Goal: Task Accomplishment & Management: Use online tool/utility

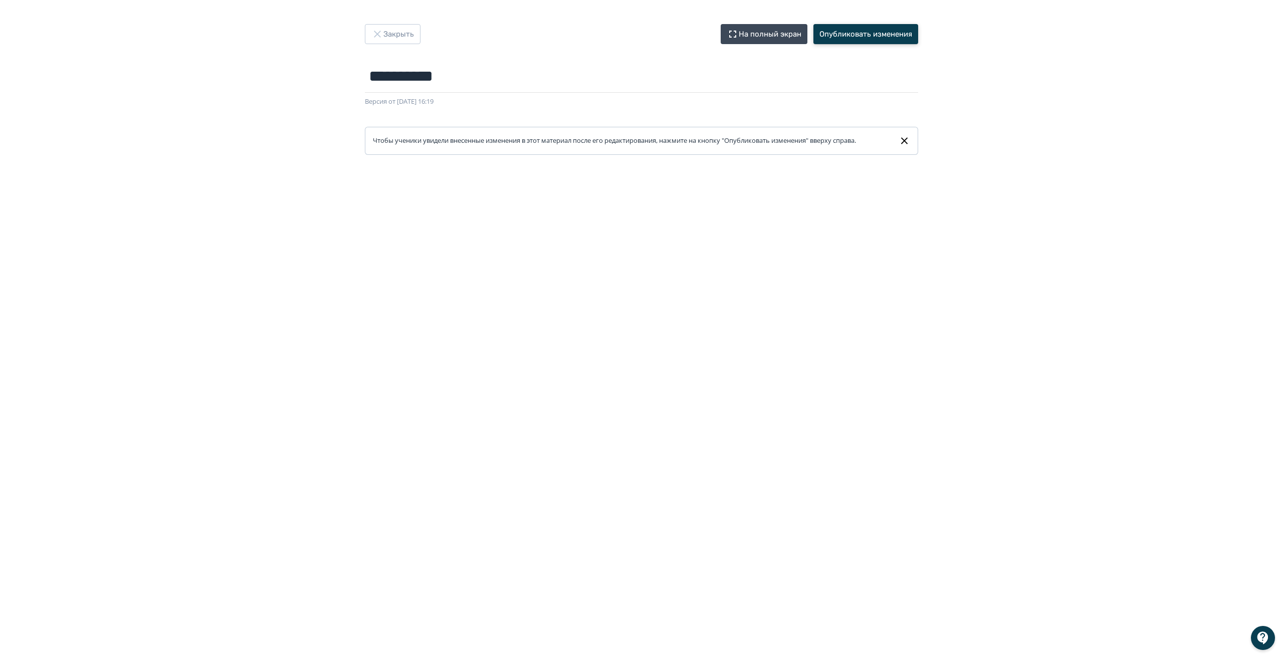
click at [863, 31] on button "Опубликовать изменения" at bounding box center [866, 34] width 105 height 20
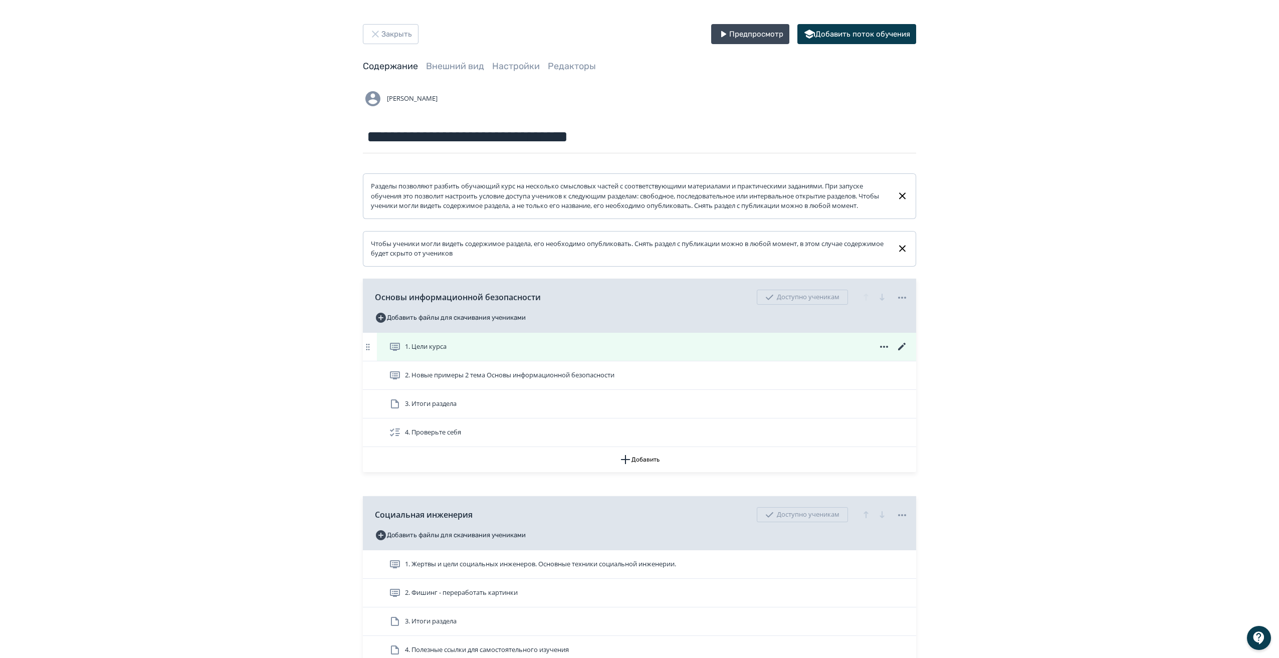
click at [904, 352] on icon at bounding box center [902, 347] width 12 height 12
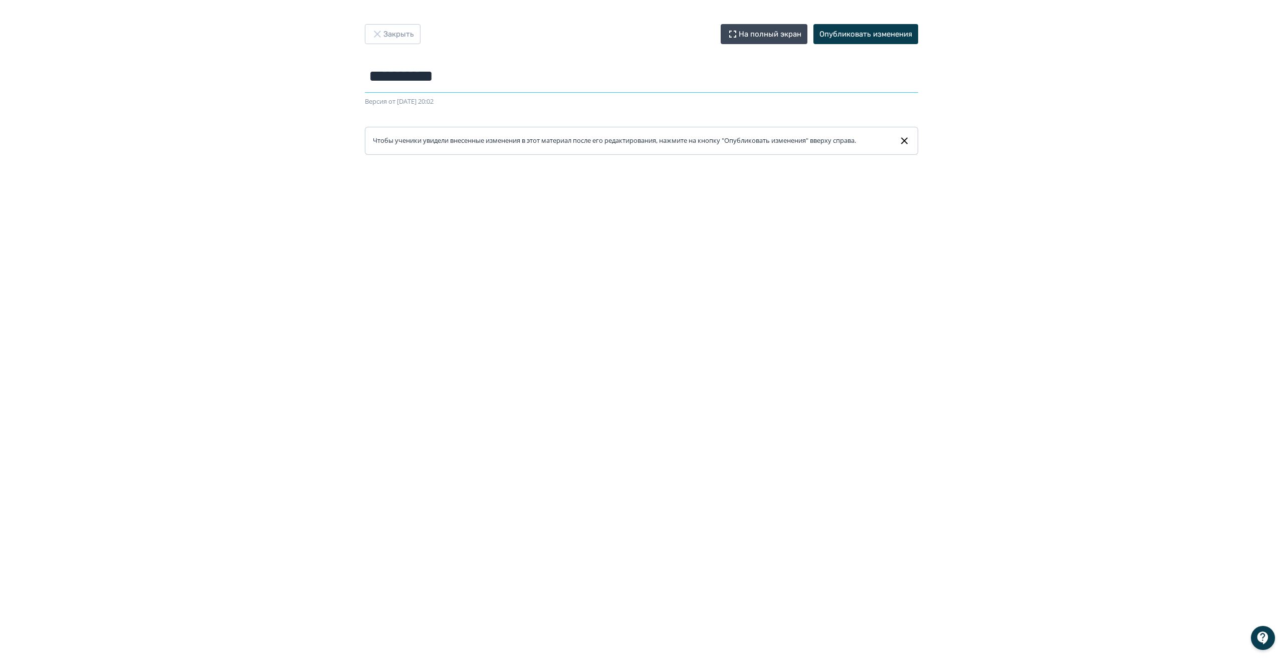
click at [367, 79] on input "**********" at bounding box center [641, 76] width 553 height 33
type input "**********"
click at [900, 35] on button "Опубликовать изменения" at bounding box center [866, 34] width 105 height 20
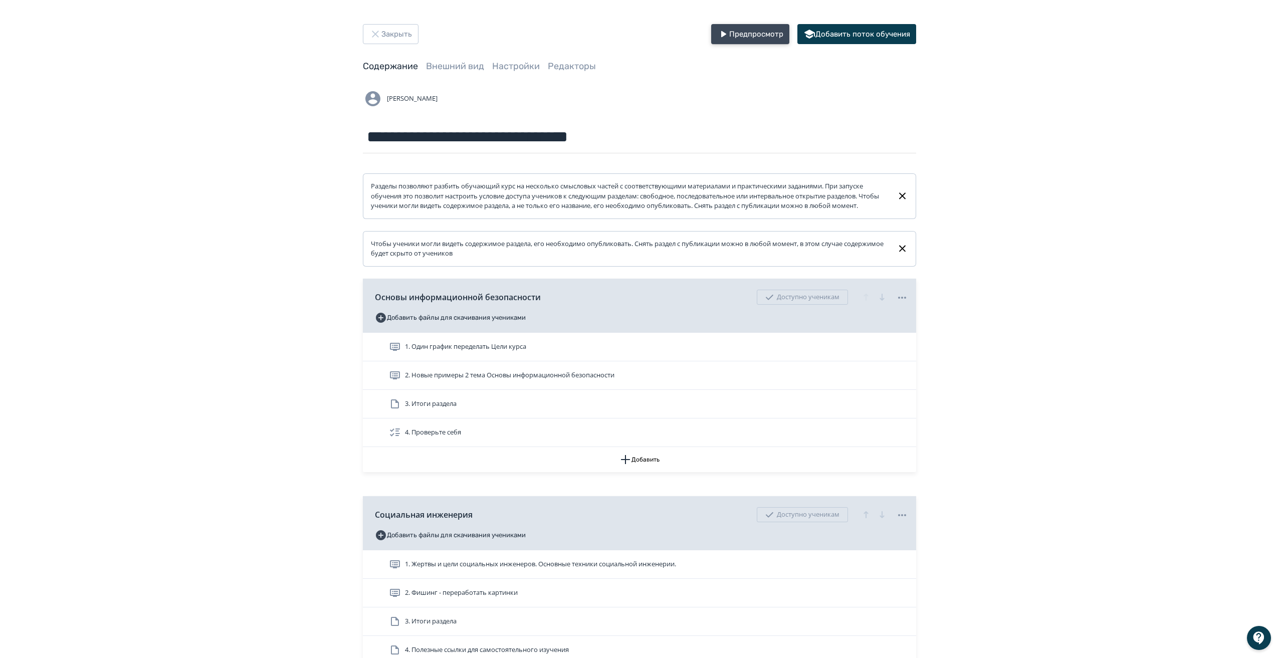
click at [742, 29] on button "Предпросмотр" at bounding box center [750, 34] width 78 height 20
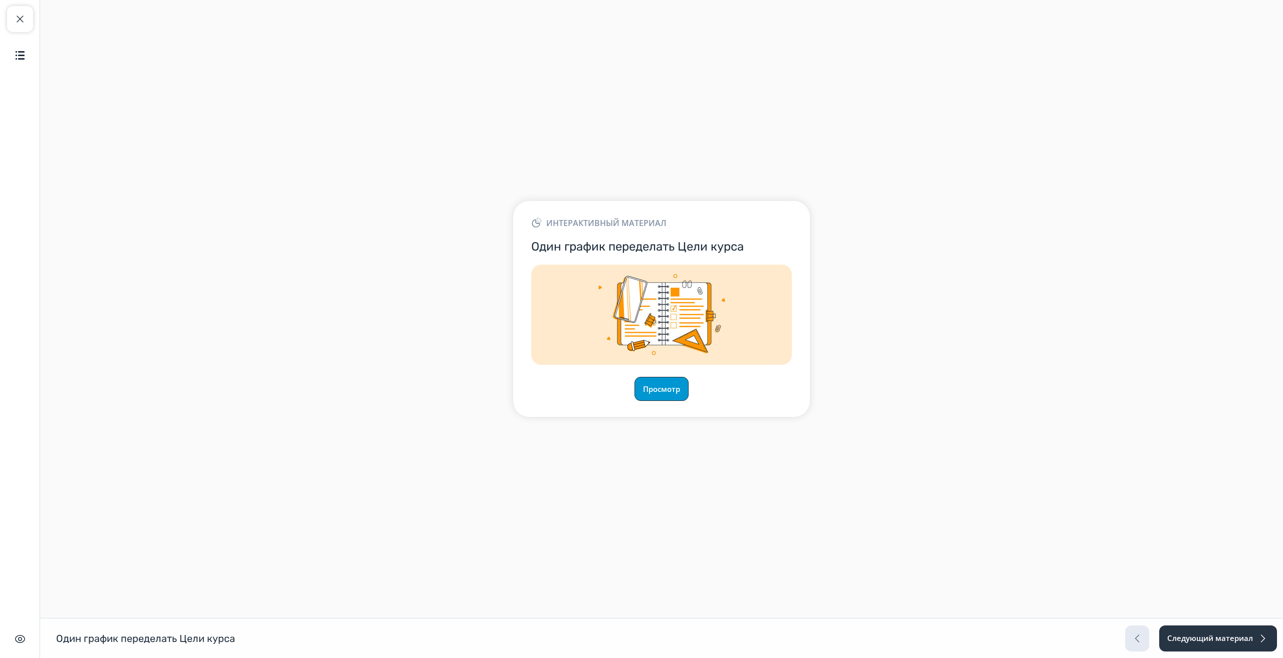
click at [648, 394] on button "Просмотр" at bounding box center [662, 389] width 54 height 24
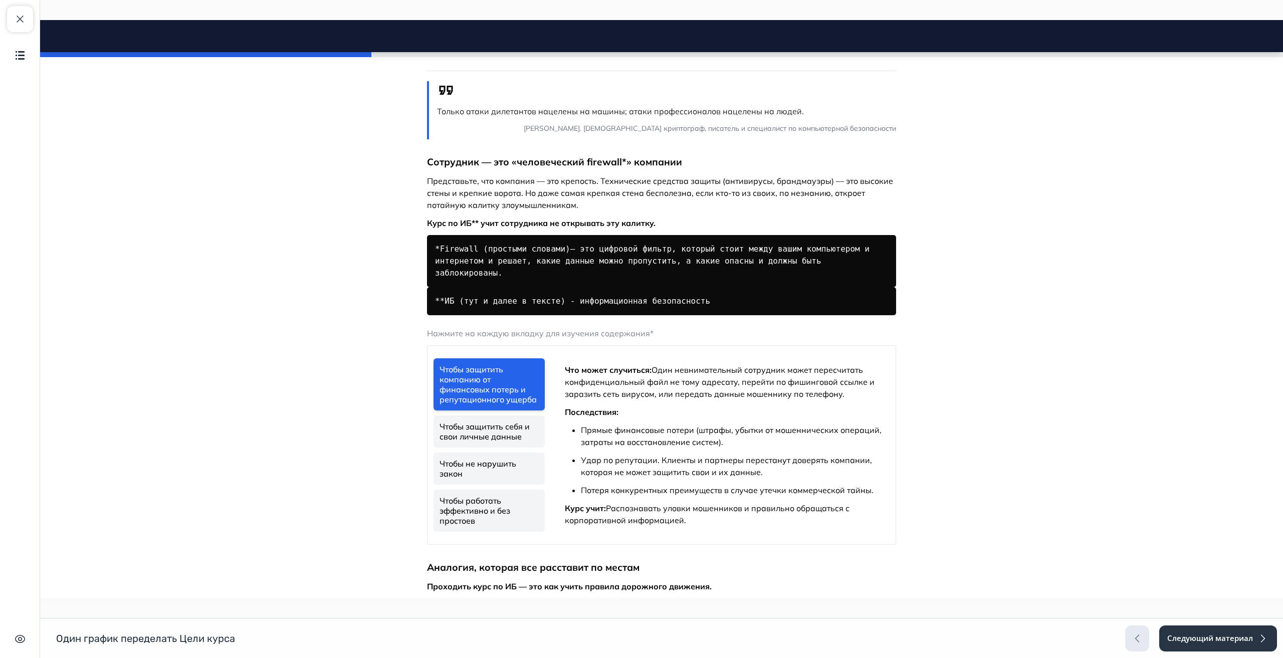
scroll to position [200, 0]
click at [489, 421] on link "Чтобы защитить себя и свои личные данные" at bounding box center [489, 431] width 111 height 32
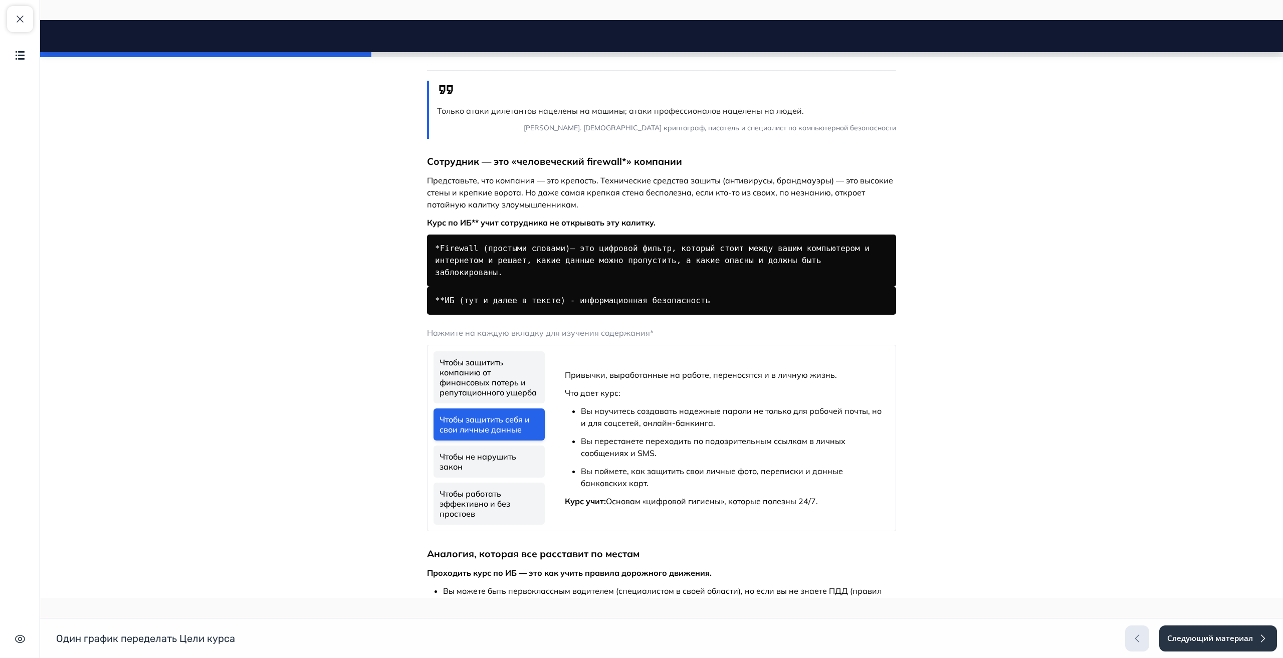
click at [488, 446] on link "Чтобы не нарушить закон" at bounding box center [489, 462] width 111 height 32
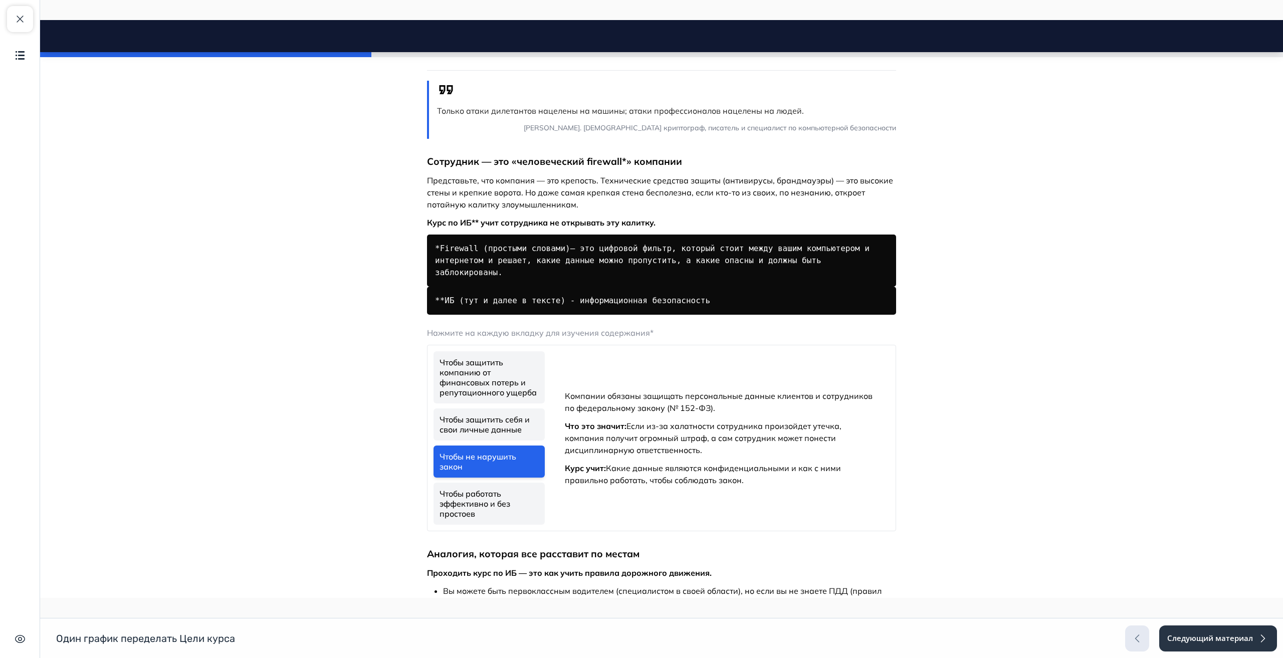
click at [498, 485] on link "Чтобы работать эффективно и без простоев" at bounding box center [489, 504] width 111 height 42
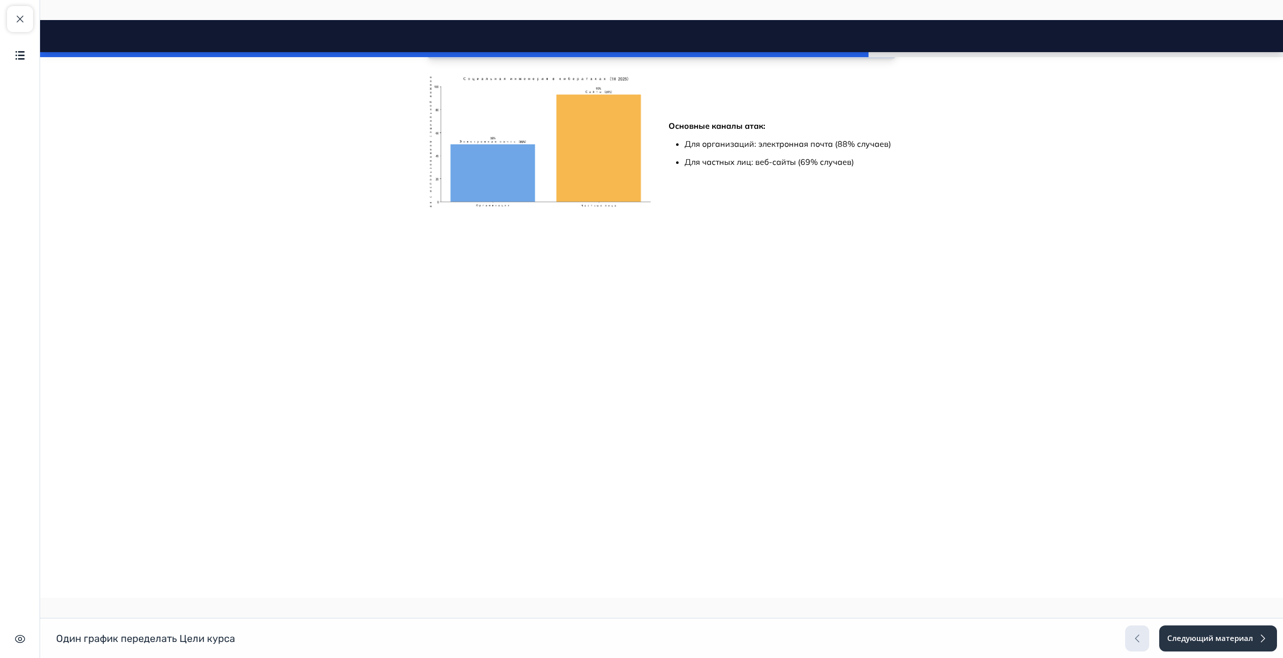
scroll to position [1051, 0]
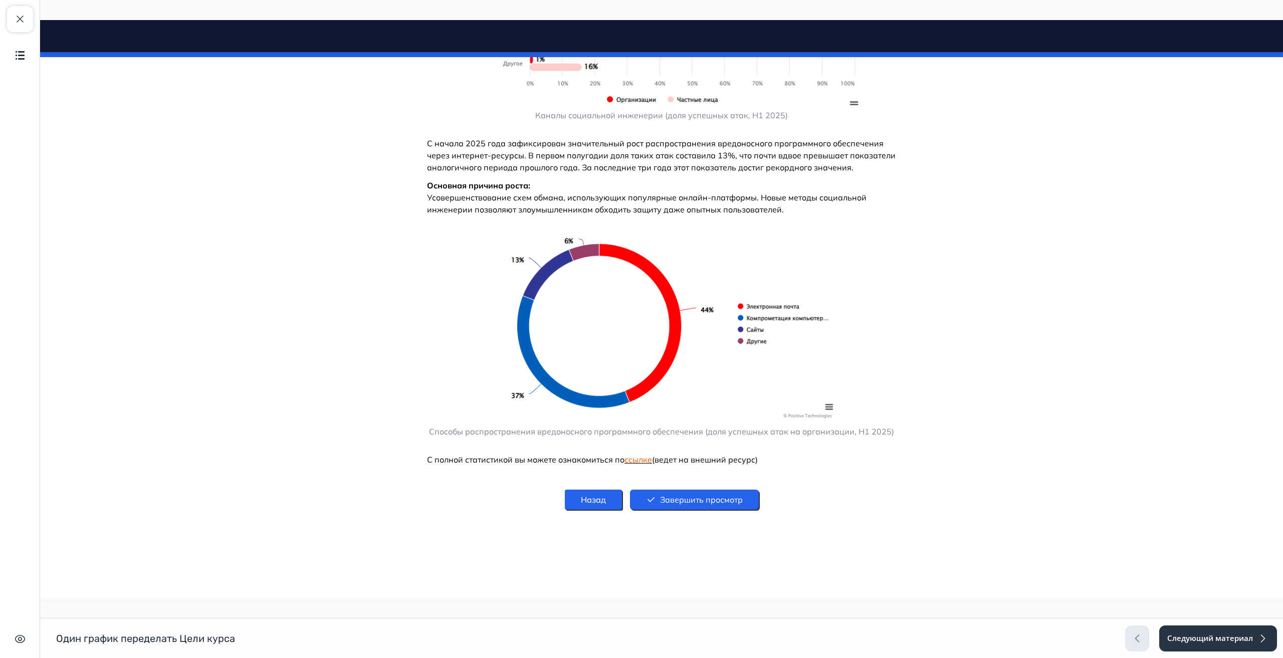
scroll to position [1994, 0]
click at [719, 498] on button "Завершить просмотр" at bounding box center [694, 500] width 129 height 20
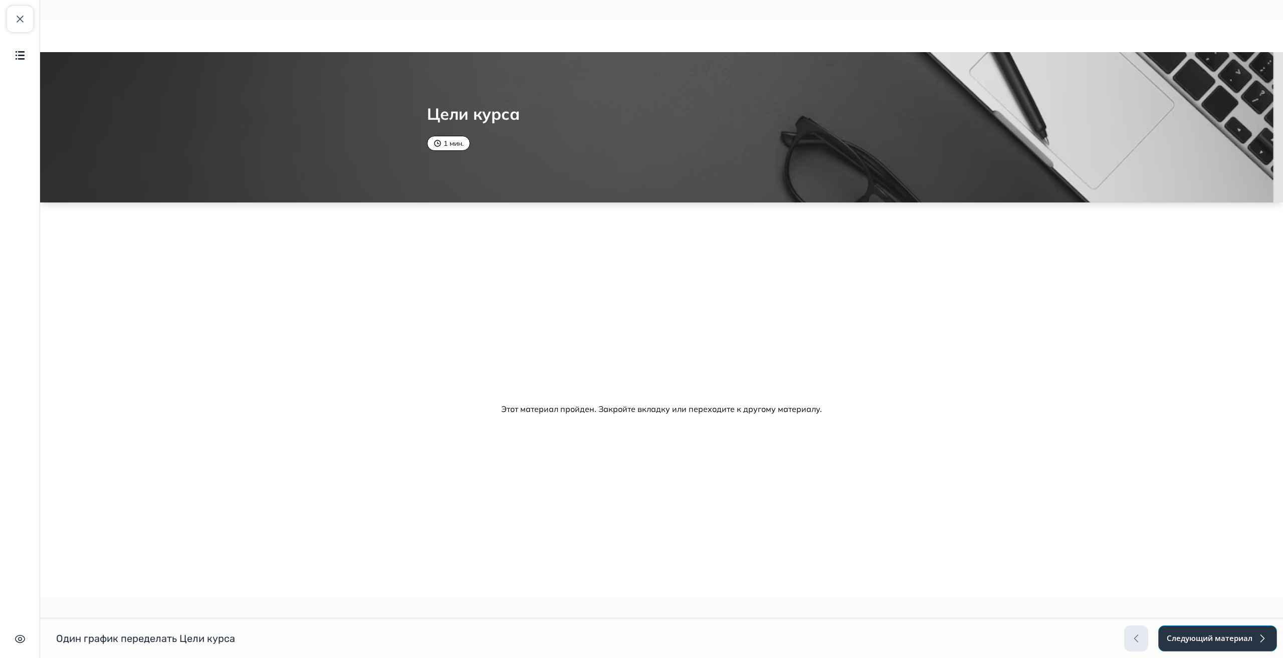
click at [1218, 635] on button "Следующий материал" at bounding box center [1218, 639] width 119 height 26
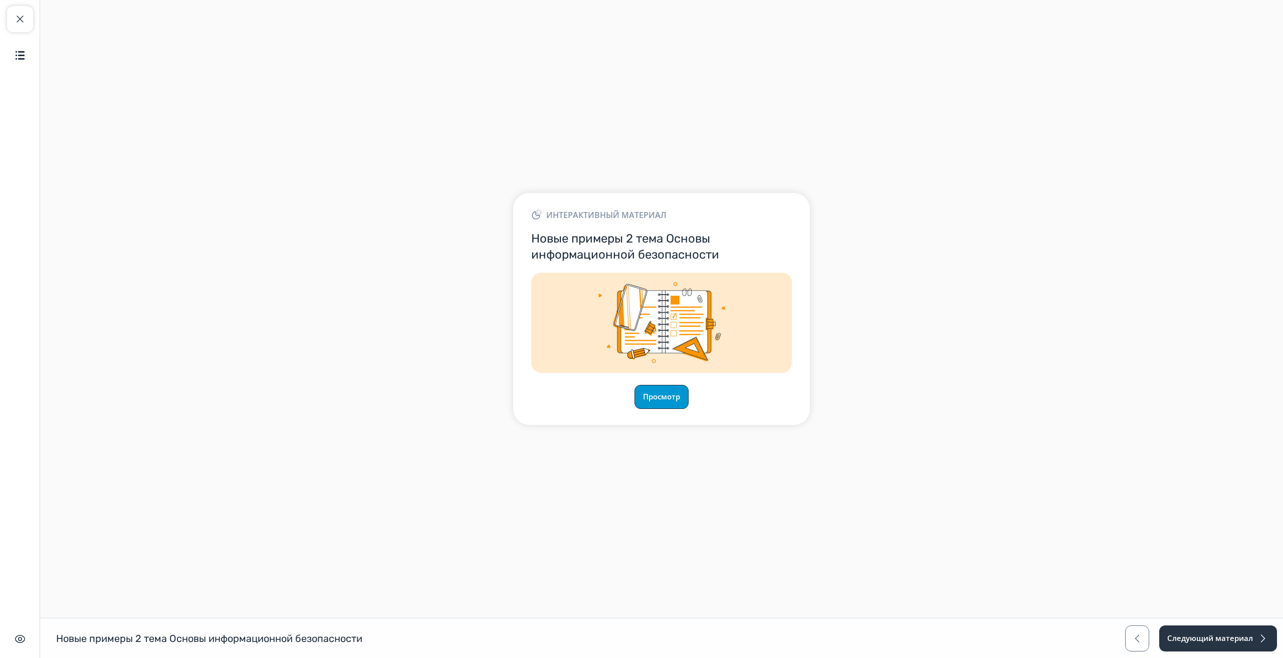
click at [676, 400] on button "Просмотр" at bounding box center [662, 397] width 54 height 24
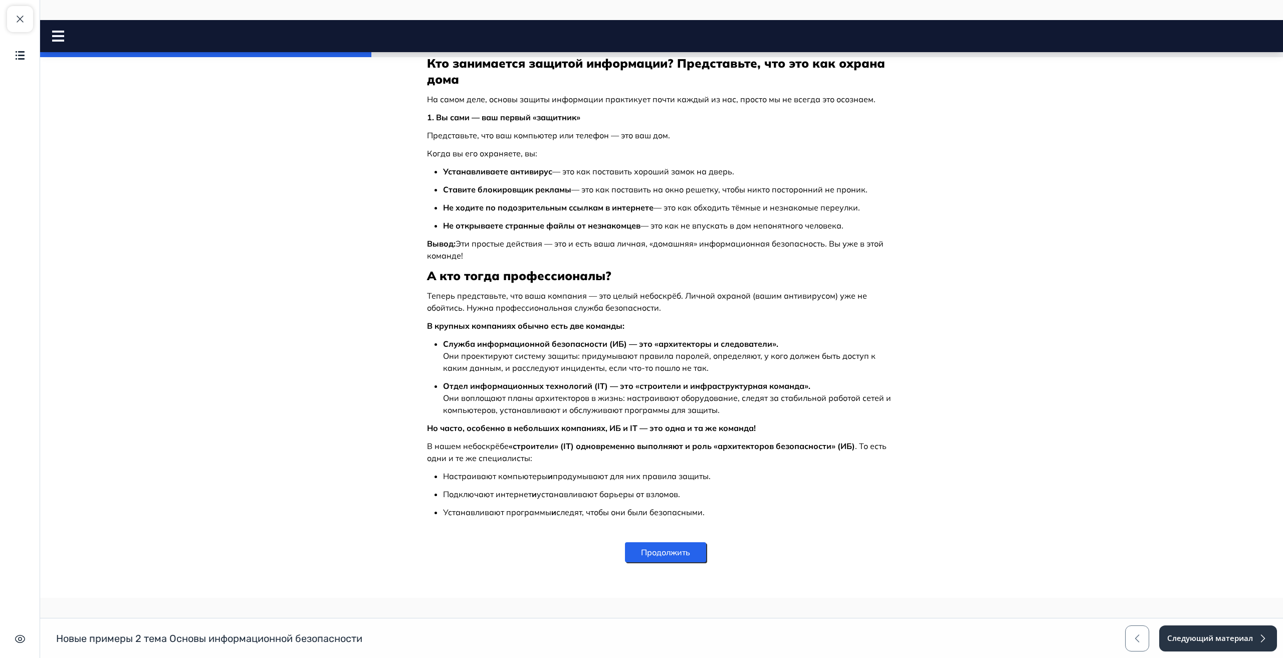
scroll to position [909, 0]
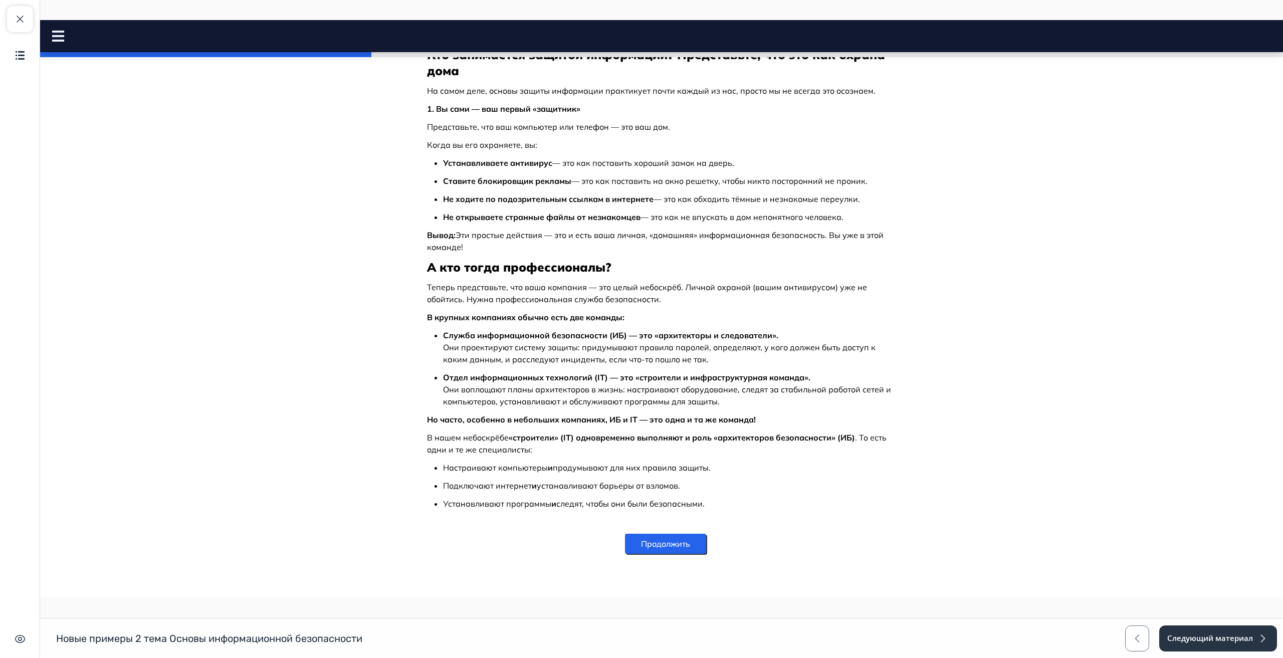
click at [668, 549] on button "Продолжить" at bounding box center [665, 544] width 81 height 20
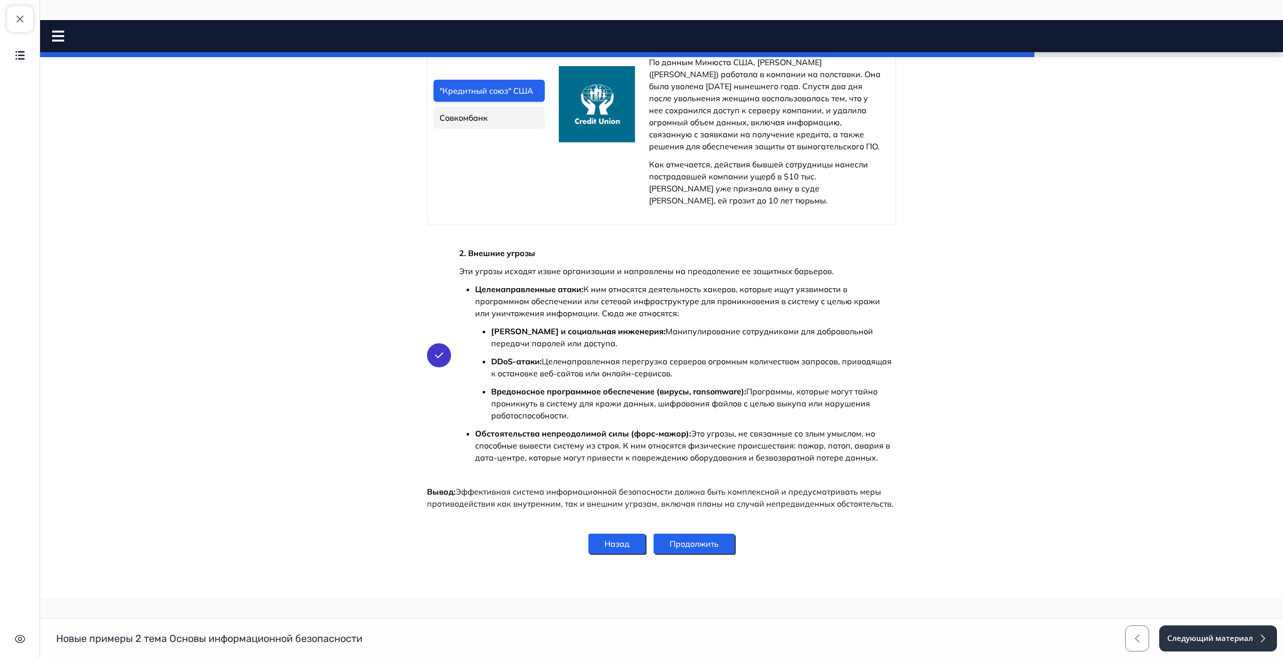
scroll to position [821, 0]
click at [719, 547] on button "Продолжить" at bounding box center [694, 544] width 81 height 20
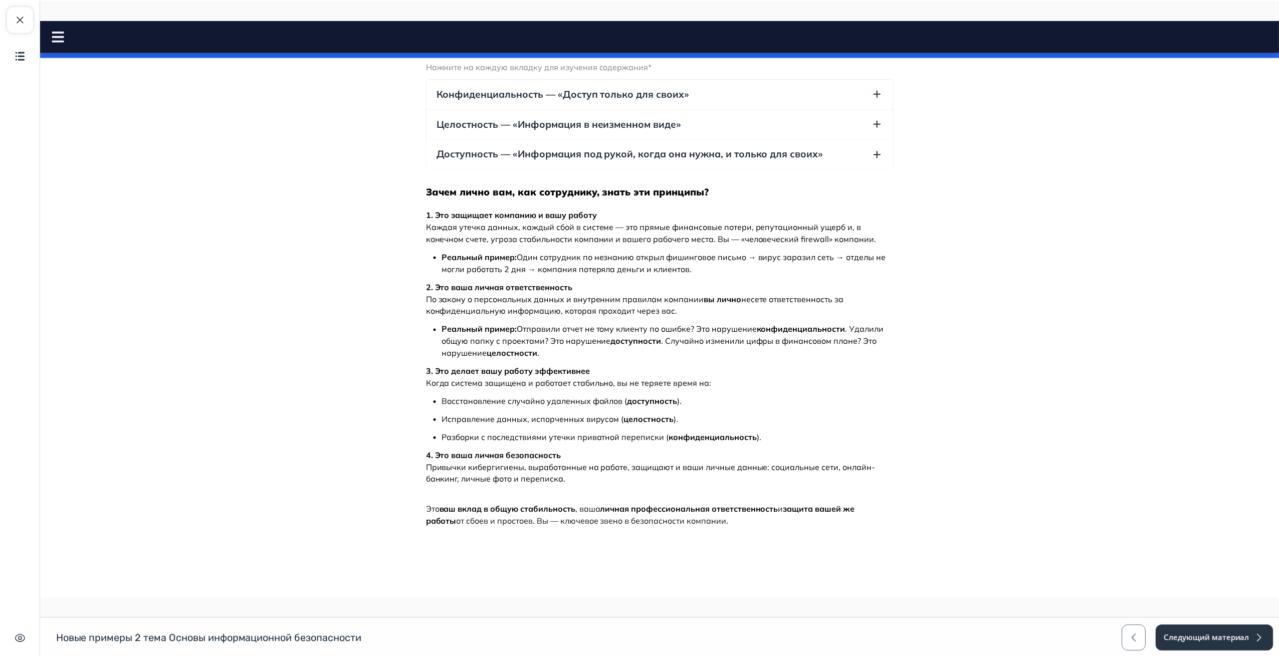
scroll to position [0, 0]
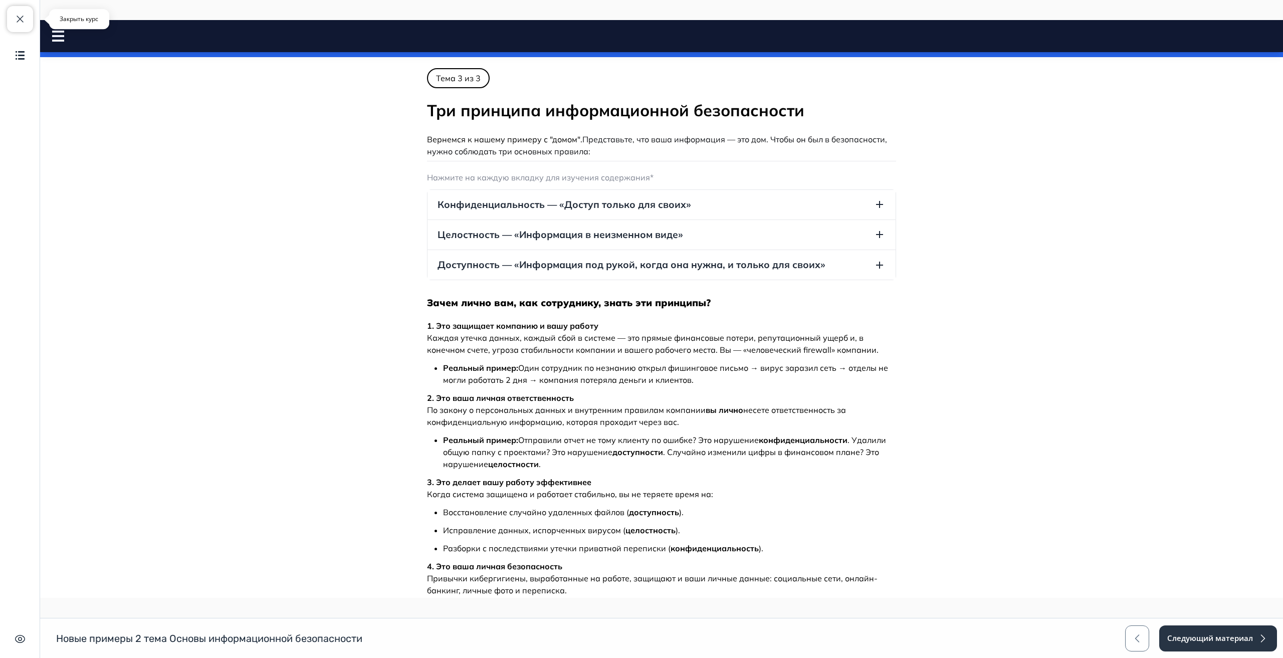
click at [21, 21] on span "button" at bounding box center [20, 19] width 12 height 12
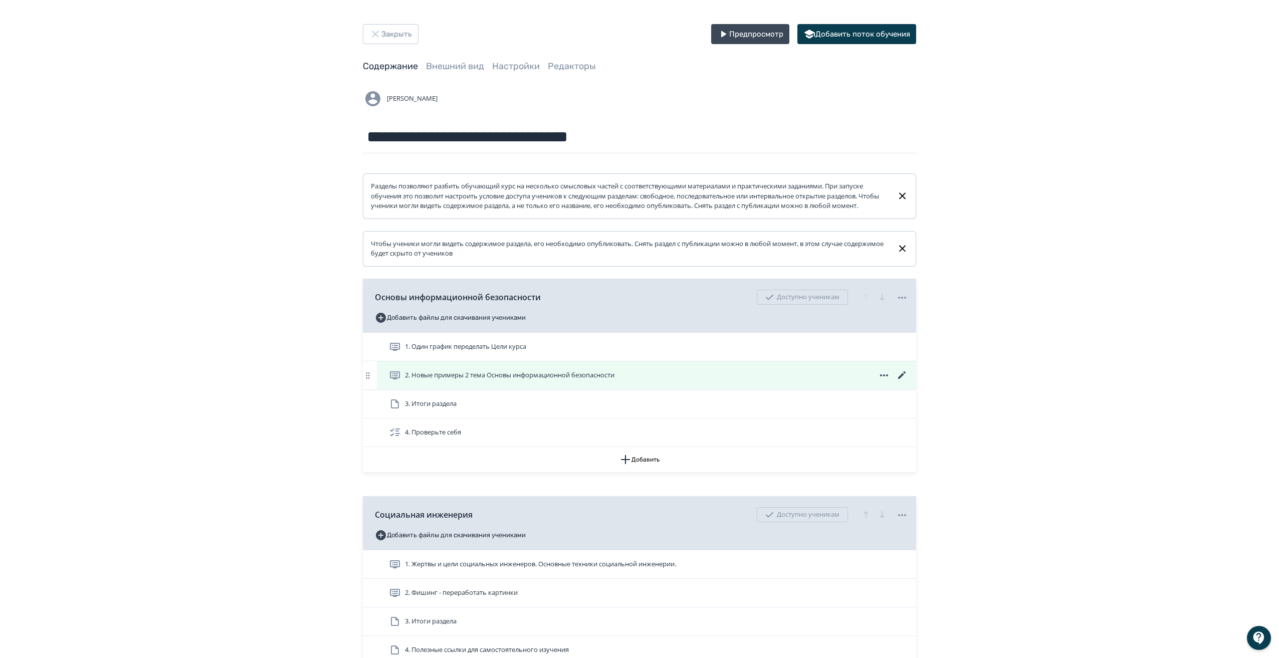
click at [903, 382] on icon at bounding box center [902, 375] width 12 height 12
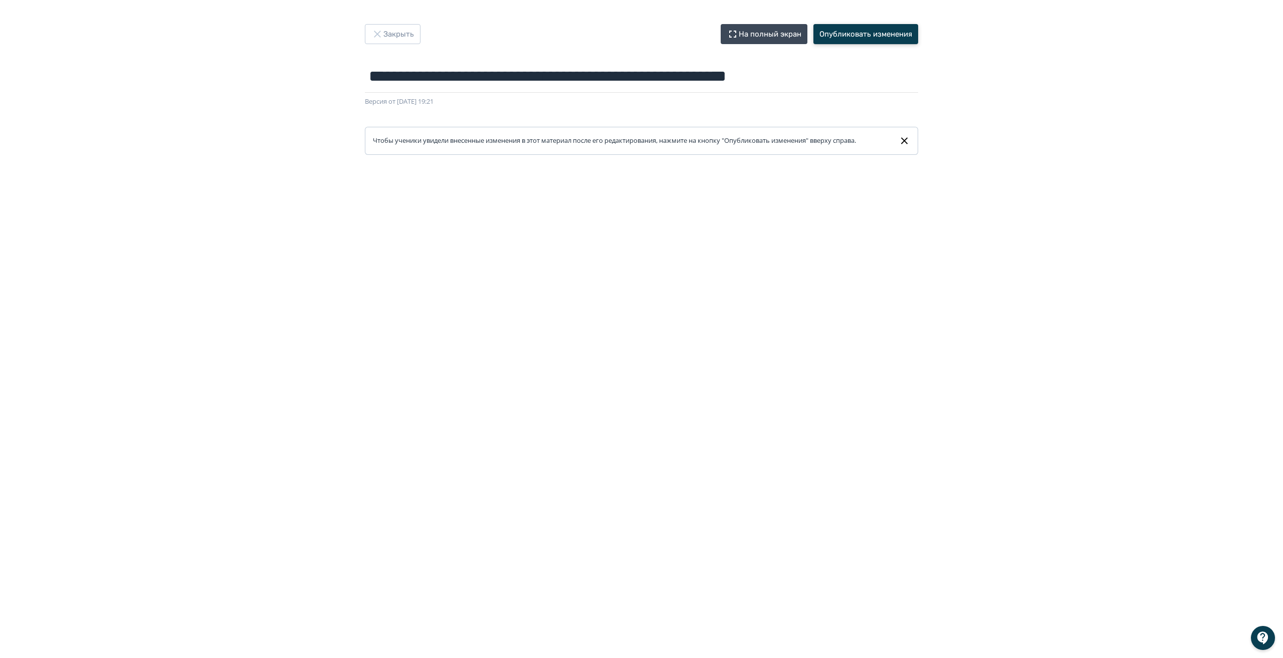
click at [856, 31] on button "Опубликовать изменения" at bounding box center [866, 34] width 105 height 20
click at [398, 36] on button "Закрыть" at bounding box center [393, 34] width 56 height 20
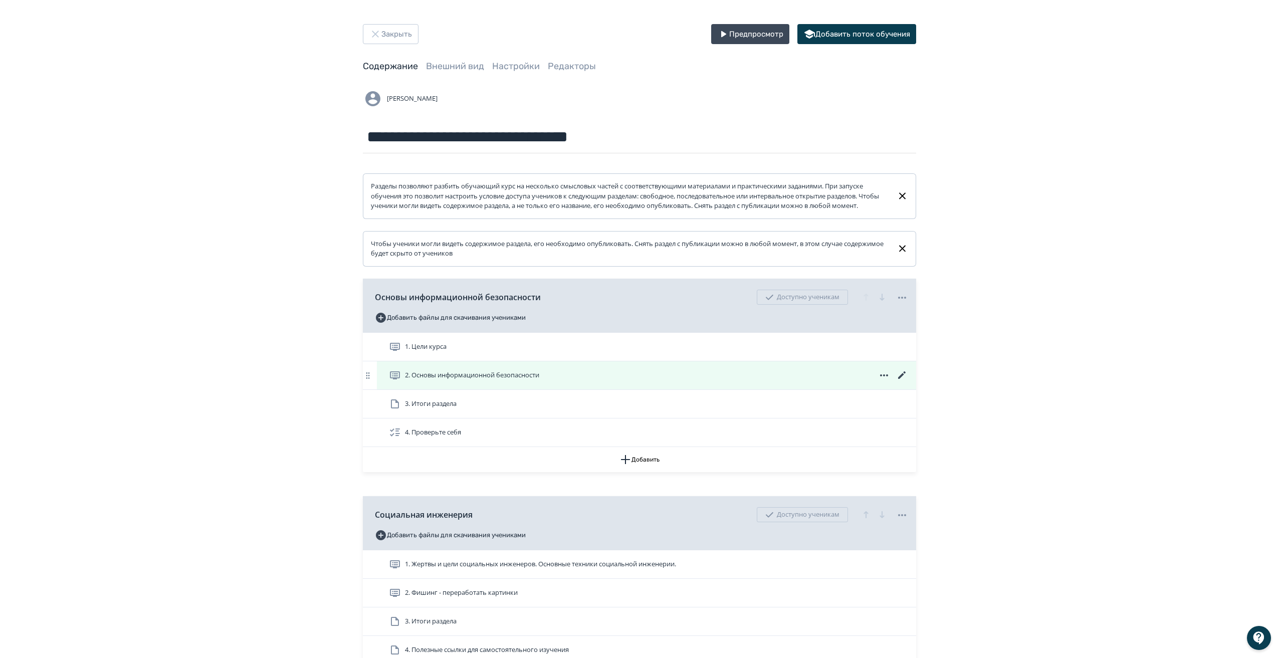
click at [901, 382] on icon at bounding box center [902, 375] width 12 height 12
click at [905, 379] on icon at bounding box center [902, 375] width 8 height 8
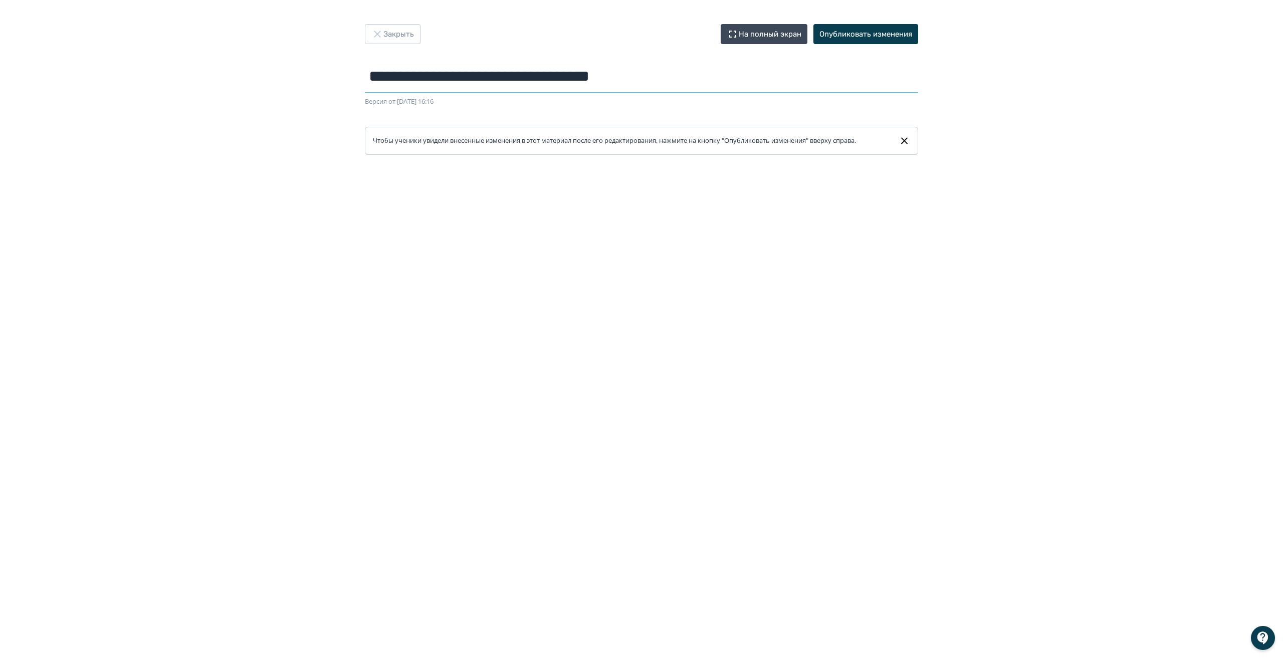
click at [372, 77] on input "**********" at bounding box center [641, 76] width 553 height 33
type input "**********"
click at [897, 33] on button "Опубликовать изменения" at bounding box center [866, 34] width 105 height 20
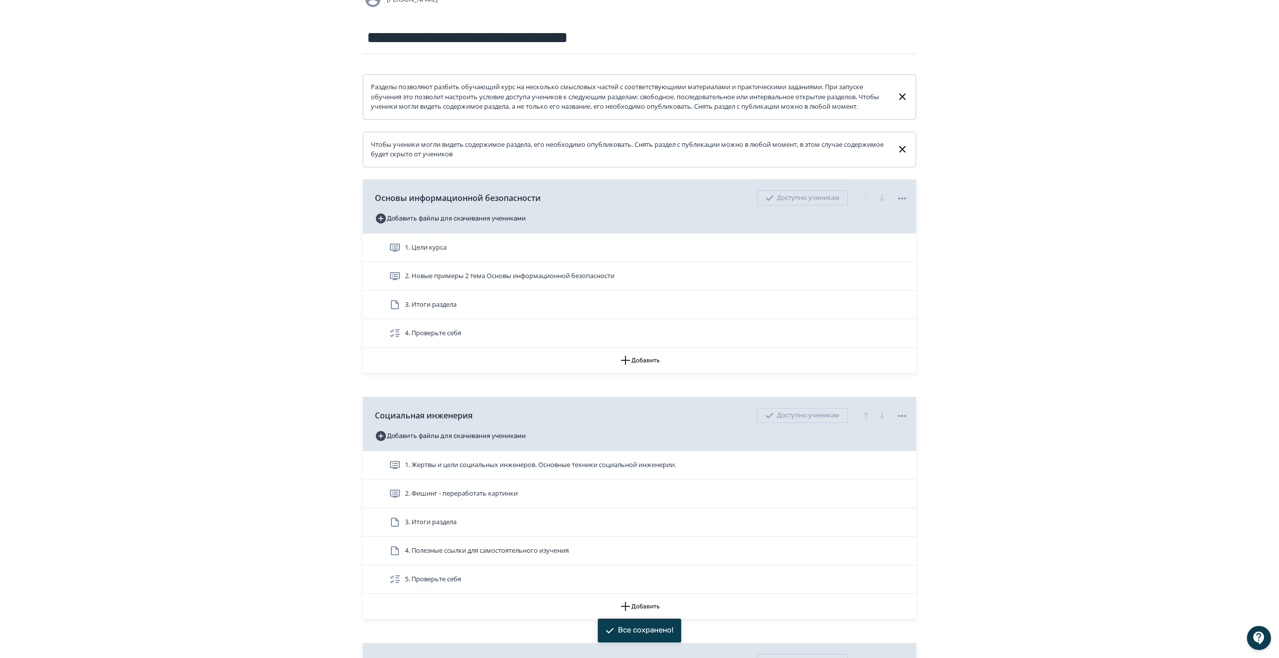
scroll to position [100, 0]
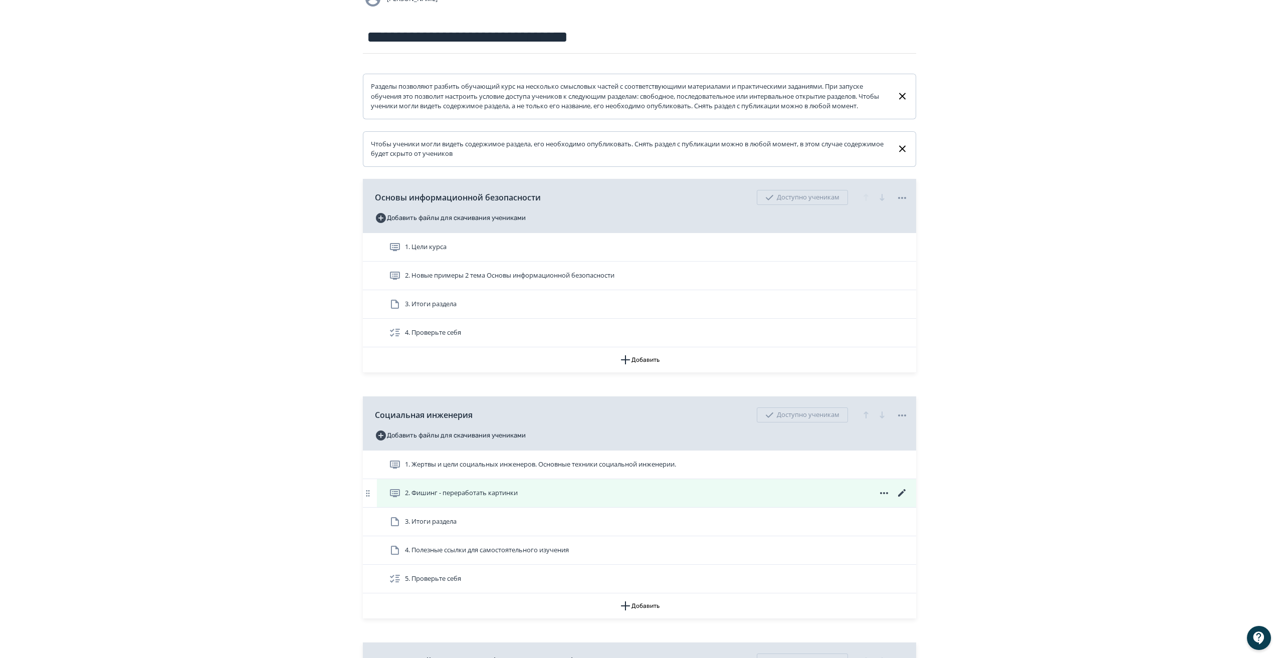
click at [903, 499] on icon at bounding box center [902, 493] width 12 height 12
